Goal: Information Seeking & Learning: Learn about a topic

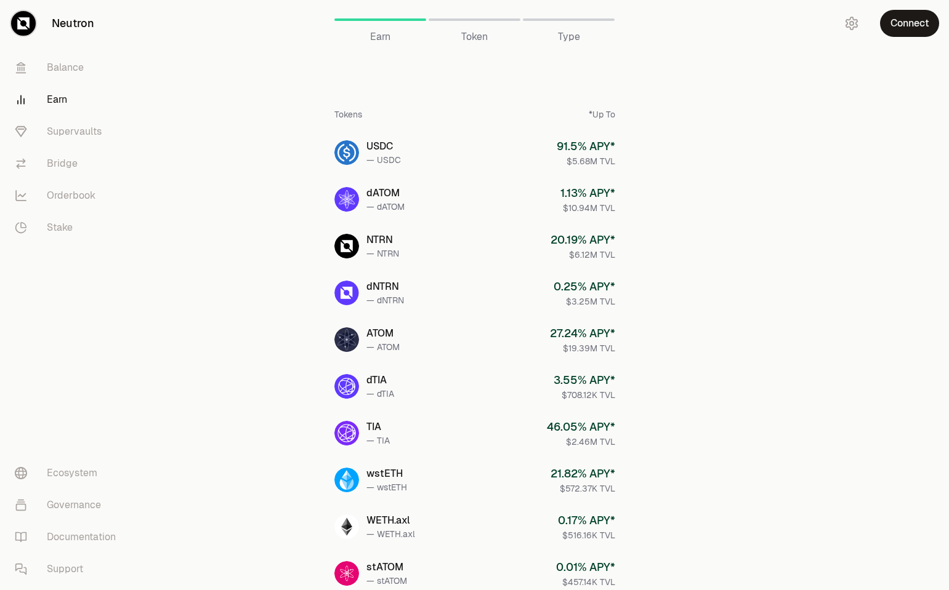
click at [63, 100] on link "Earn" at bounding box center [69, 100] width 128 height 32
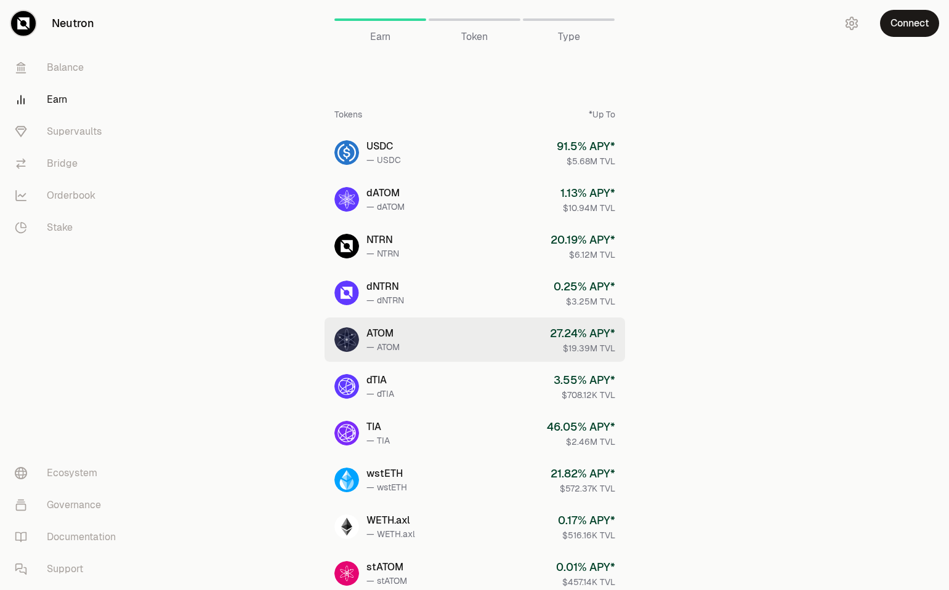
click at [444, 328] on link "ATOM — ATOM 27.24 % APY* $19.39M TVL" at bounding box center [474, 340] width 300 height 44
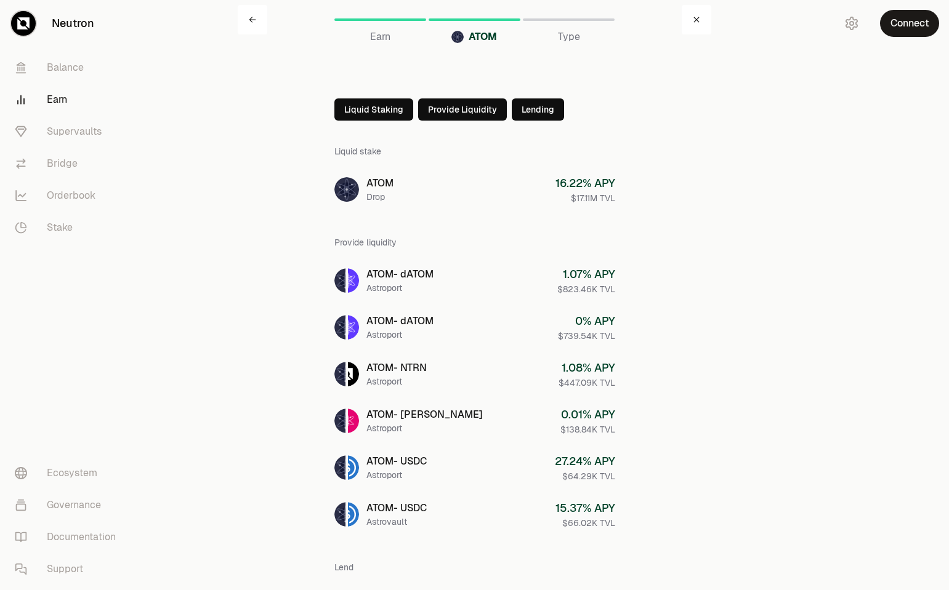
click at [470, 111] on button "Provide Liquidity" at bounding box center [462, 109] width 89 height 22
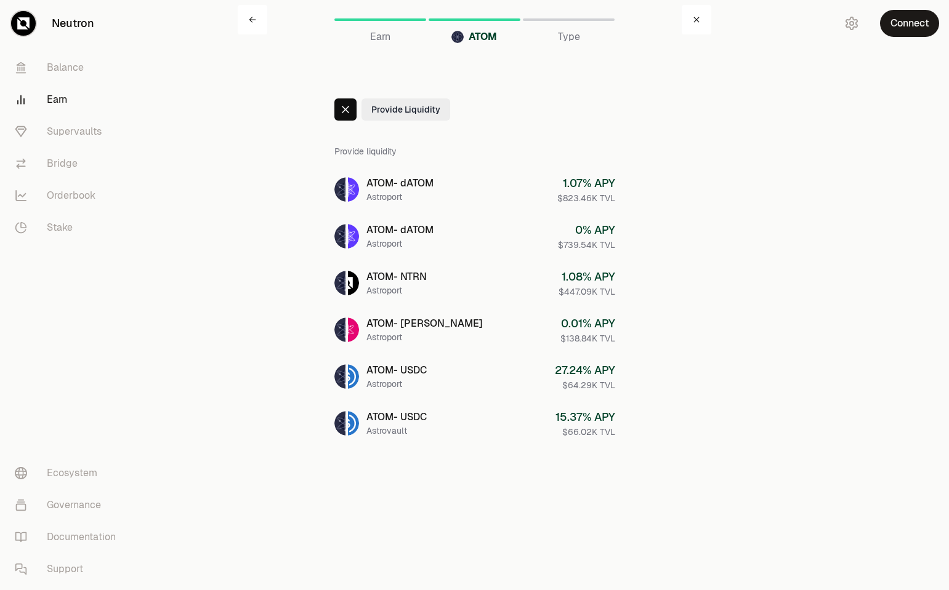
click at [592, 36] on div "Type" at bounding box center [569, 37] width 92 height 15
click at [574, 33] on span "Type" at bounding box center [569, 37] width 22 height 15
click at [380, 37] on span "Earn" at bounding box center [380, 37] width 20 height 15
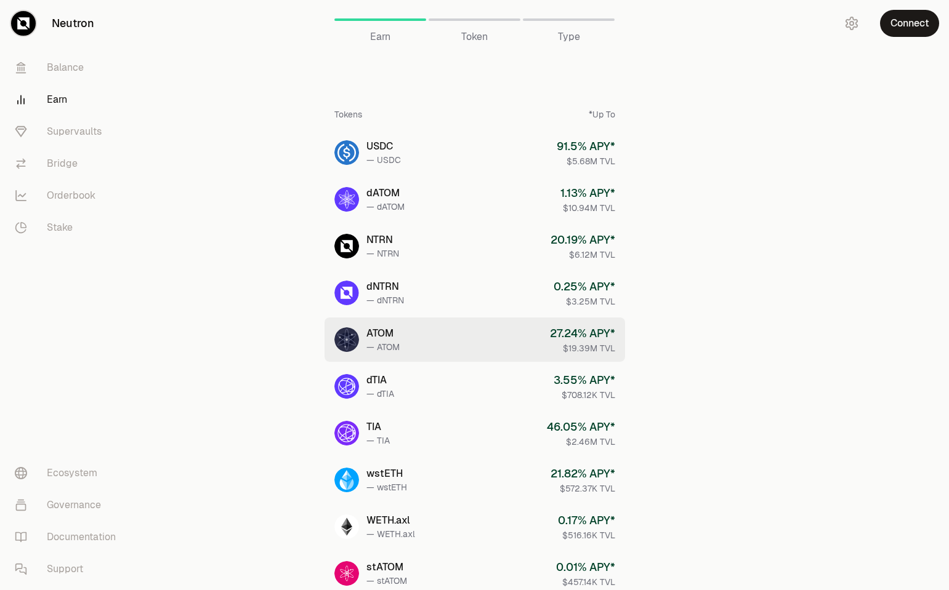
click at [384, 332] on div "ATOM" at bounding box center [382, 333] width 33 height 15
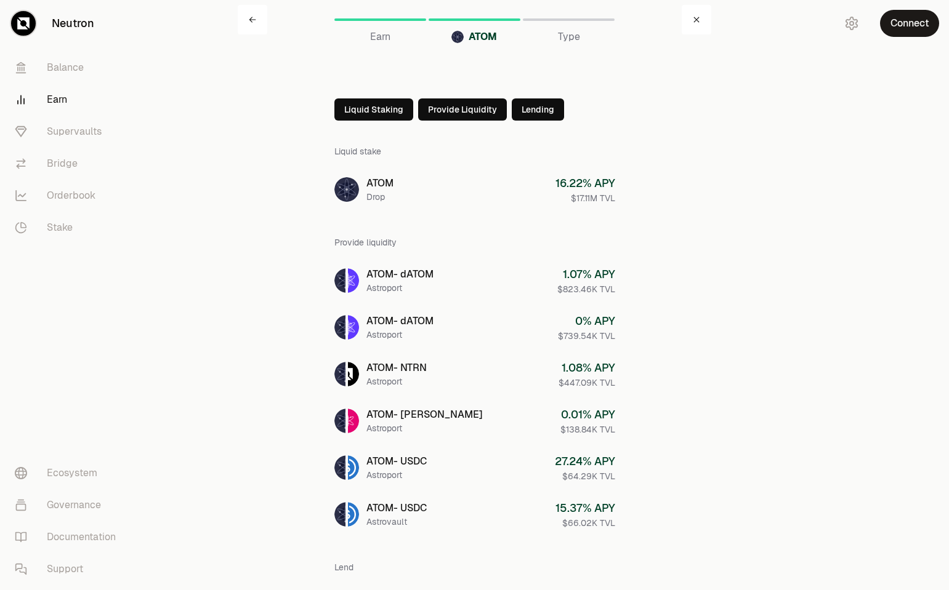
click at [544, 111] on button "Lending" at bounding box center [538, 109] width 52 height 22
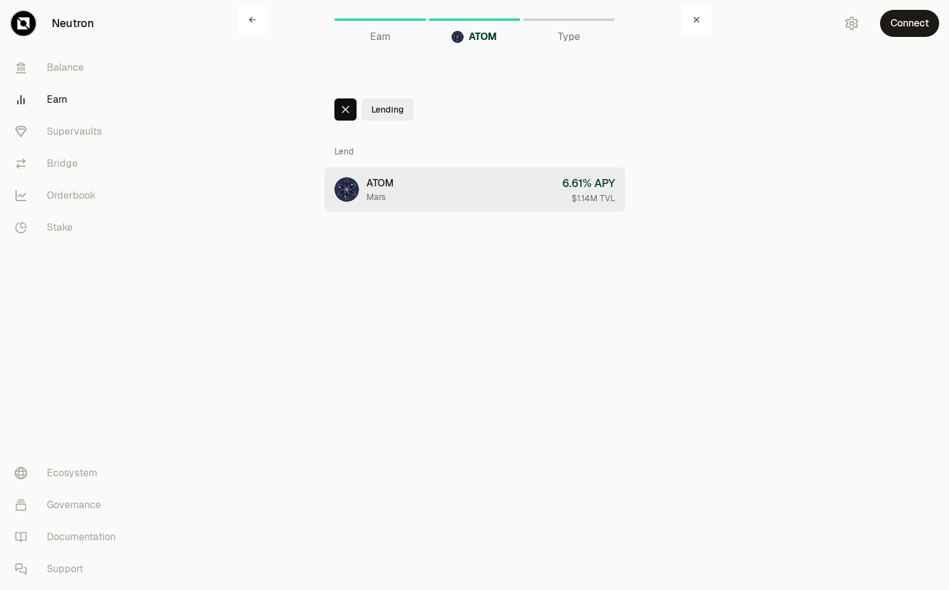
click at [494, 188] on link "ATOM Mars 6.61 % APY $1.14M TVL" at bounding box center [474, 189] width 300 height 44
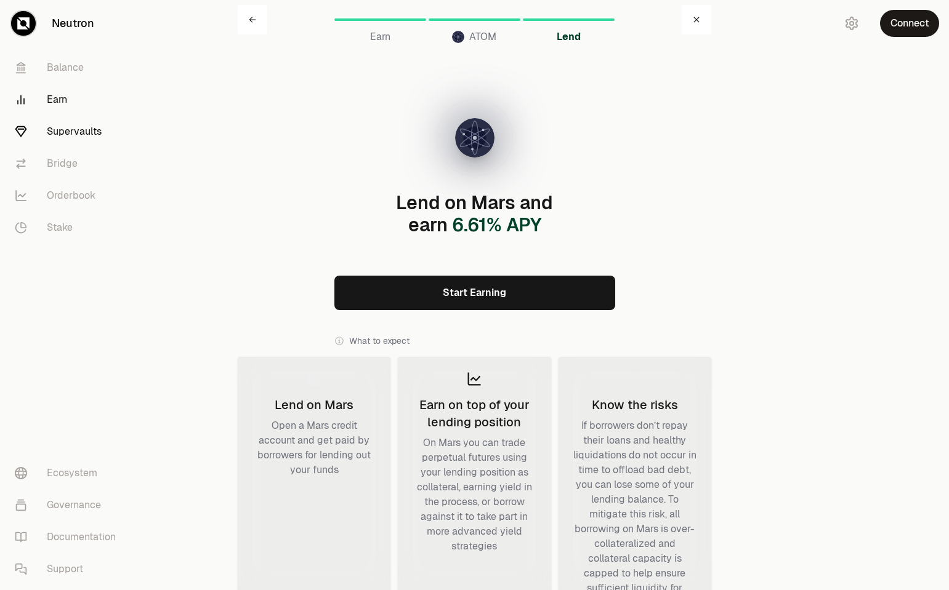
click at [84, 135] on link "Supervaults" at bounding box center [69, 132] width 128 height 32
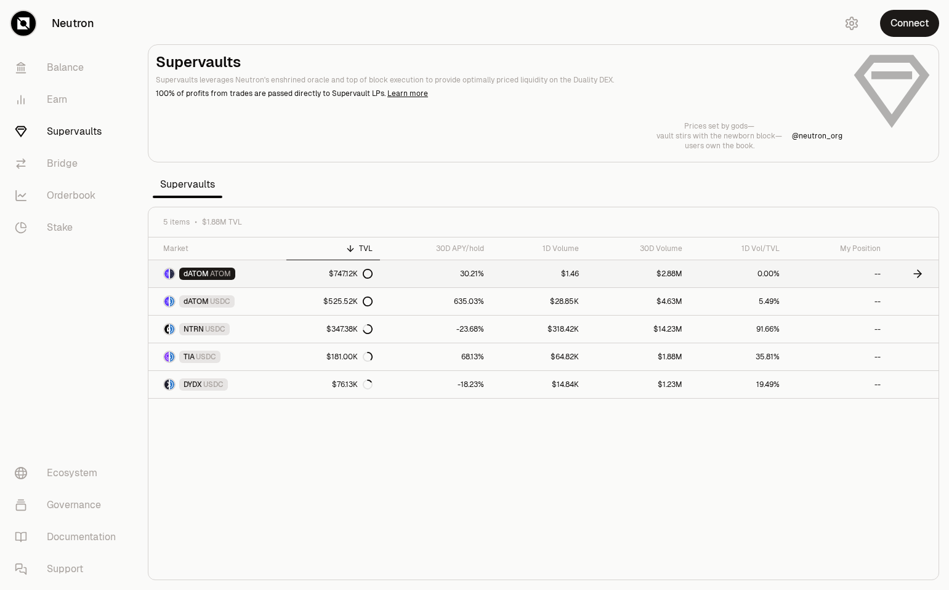
click at [171, 274] on img at bounding box center [172, 274] width 4 height 10
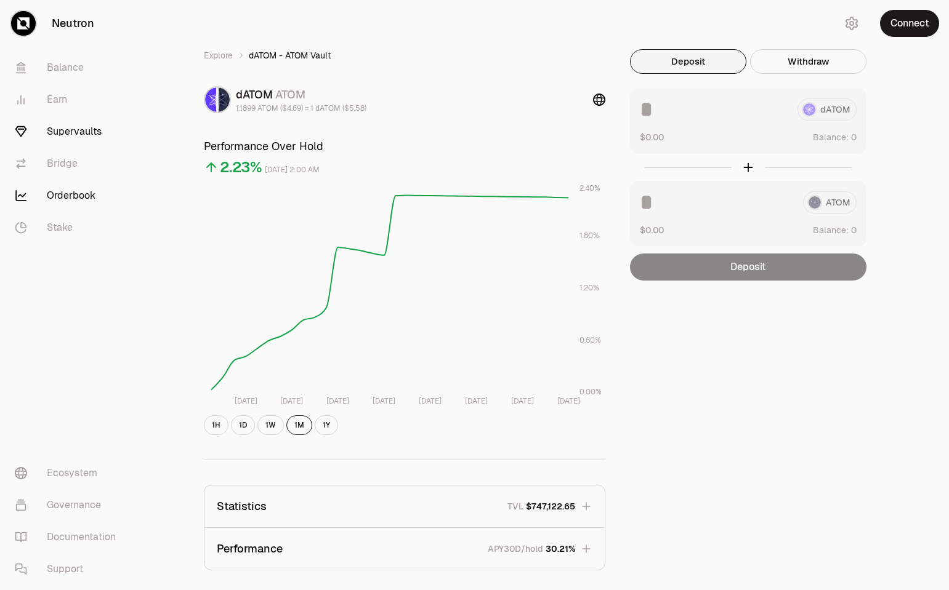
click at [72, 192] on link "Orderbook" at bounding box center [69, 196] width 128 height 32
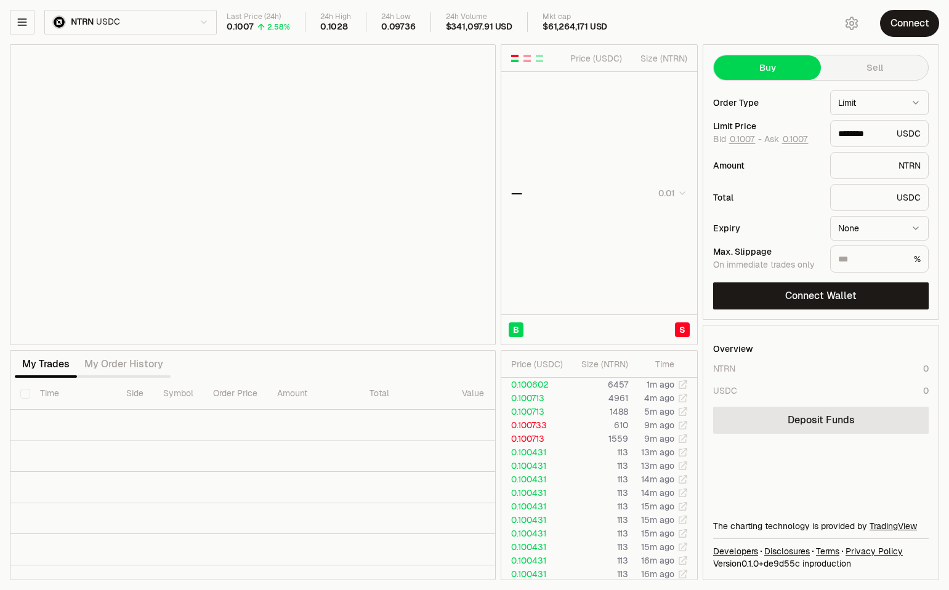
type input "********"
